Goal: Book appointment/travel/reservation

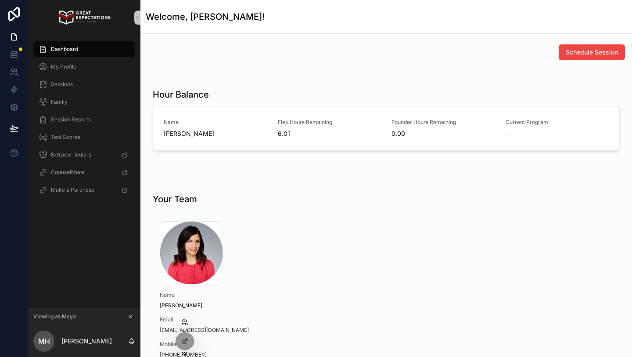
click at [185, 323] on icon at bounding box center [184, 324] width 4 height 2
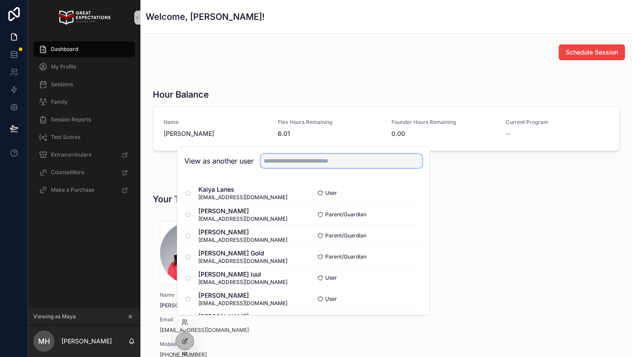
click at [279, 157] on input "text" at bounding box center [342, 161] width 162 height 14
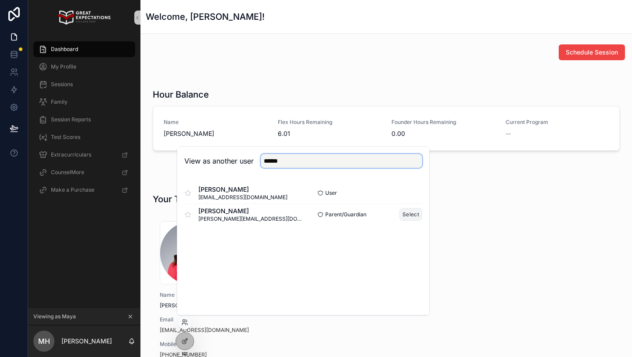
type input "******"
click at [414, 214] on button "Select" at bounding box center [411, 214] width 23 height 13
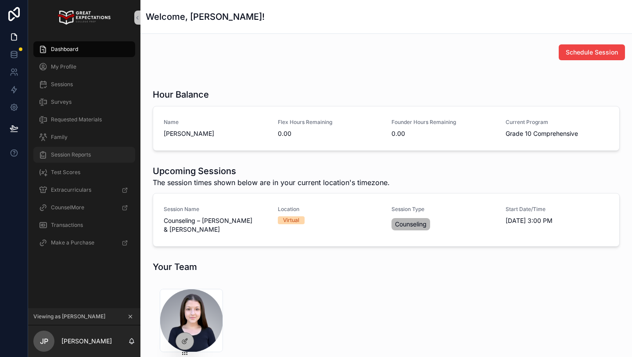
click at [69, 155] on span "Session Reports" at bounding box center [71, 154] width 40 height 7
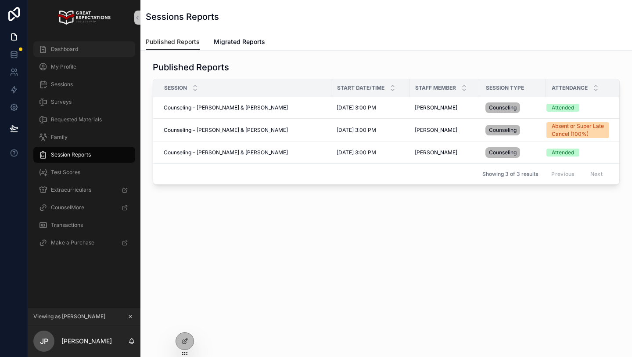
click at [79, 53] on div "Dashboard" at bounding box center [84, 49] width 91 height 14
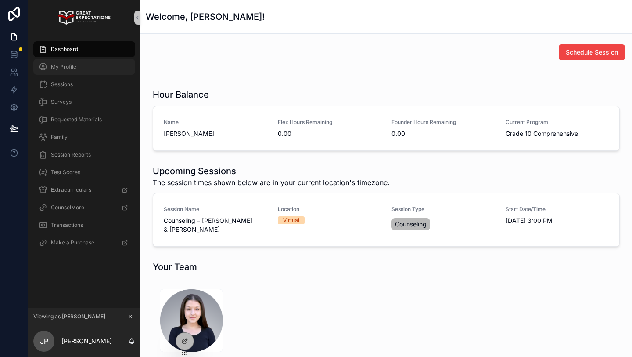
click at [74, 61] on div "My Profile" at bounding box center [84, 67] width 91 height 14
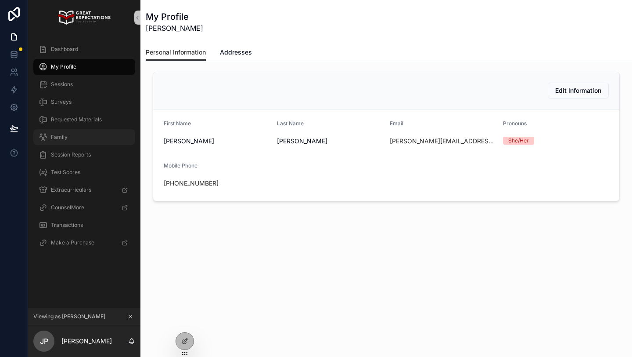
click at [73, 142] on div "Family" at bounding box center [84, 137] width 91 height 14
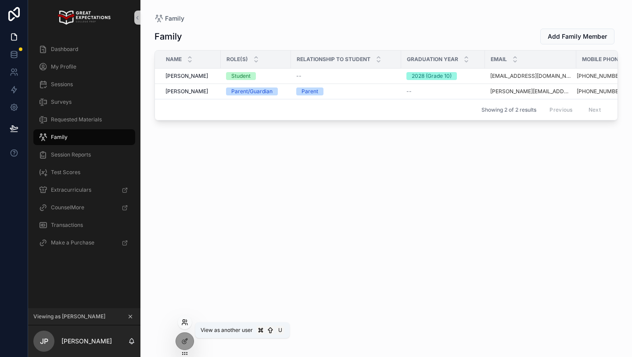
click at [184, 322] on icon at bounding box center [184, 321] width 7 height 7
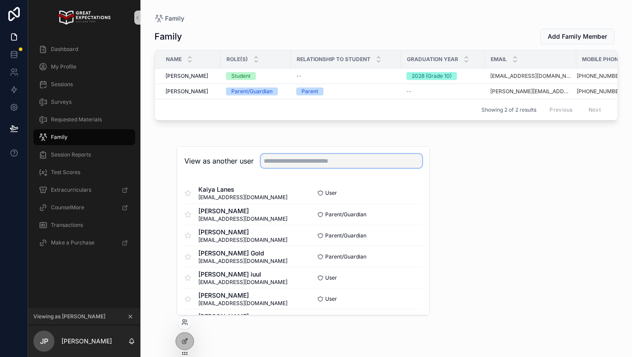
click at [281, 161] on input "text" at bounding box center [342, 161] width 162 height 14
type input "***"
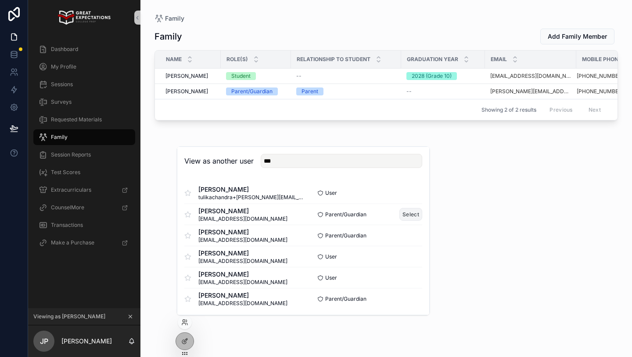
click at [416, 210] on button "Select" at bounding box center [411, 214] width 23 height 13
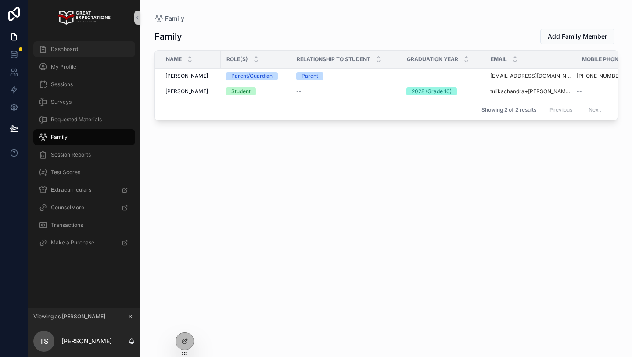
click at [55, 43] on div "Dashboard" at bounding box center [84, 49] width 91 height 14
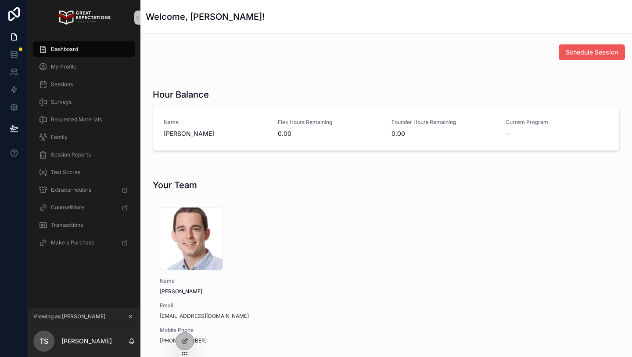
click at [569, 52] on span "Schedule Session" at bounding box center [592, 52] width 52 height 9
click at [181, 323] on icon at bounding box center [184, 321] width 7 height 7
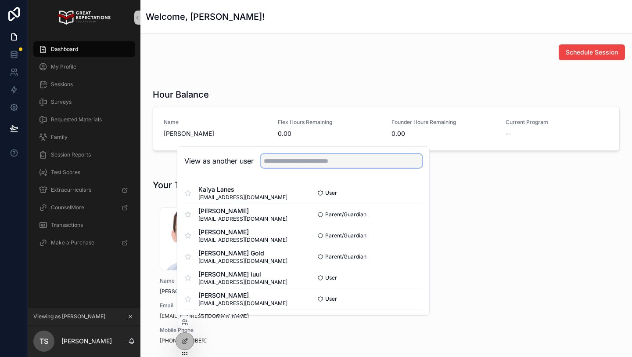
click at [295, 158] on input "text" at bounding box center [342, 161] width 162 height 14
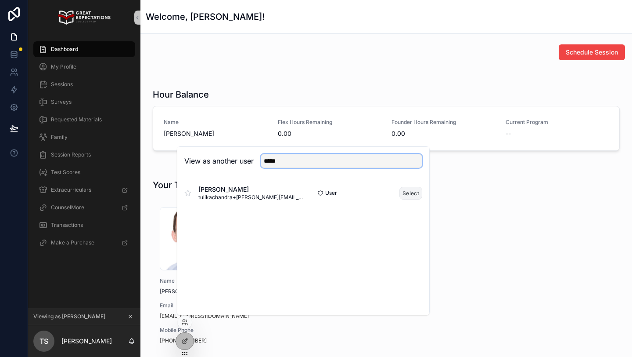
type input "*****"
click at [406, 194] on button "Select" at bounding box center [411, 193] width 23 height 13
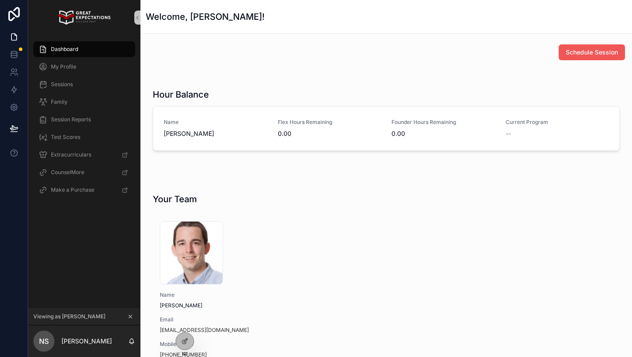
click at [574, 51] on span "Schedule Session" at bounding box center [592, 52] width 52 height 9
click at [580, 53] on span "Schedule Session" at bounding box center [592, 52] width 52 height 9
click at [579, 55] on span "Schedule Session" at bounding box center [592, 52] width 52 height 9
click at [569, 51] on span "Schedule Session" at bounding box center [592, 52] width 52 height 9
click at [582, 52] on span "Schedule Session" at bounding box center [592, 52] width 52 height 9
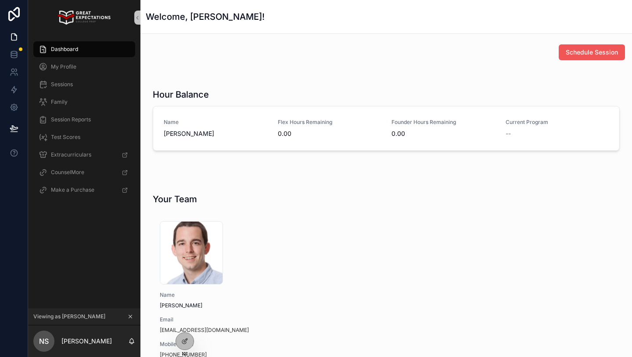
click at [570, 55] on span "Schedule Session" at bounding box center [592, 52] width 52 height 9
